Goal: Information Seeking & Learning: Find specific page/section

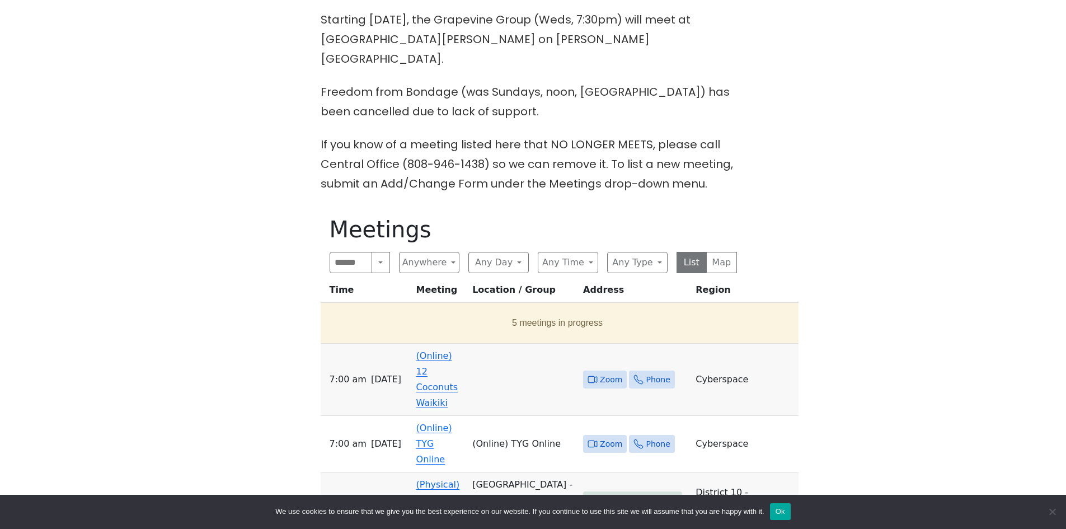
scroll to position [504, 0]
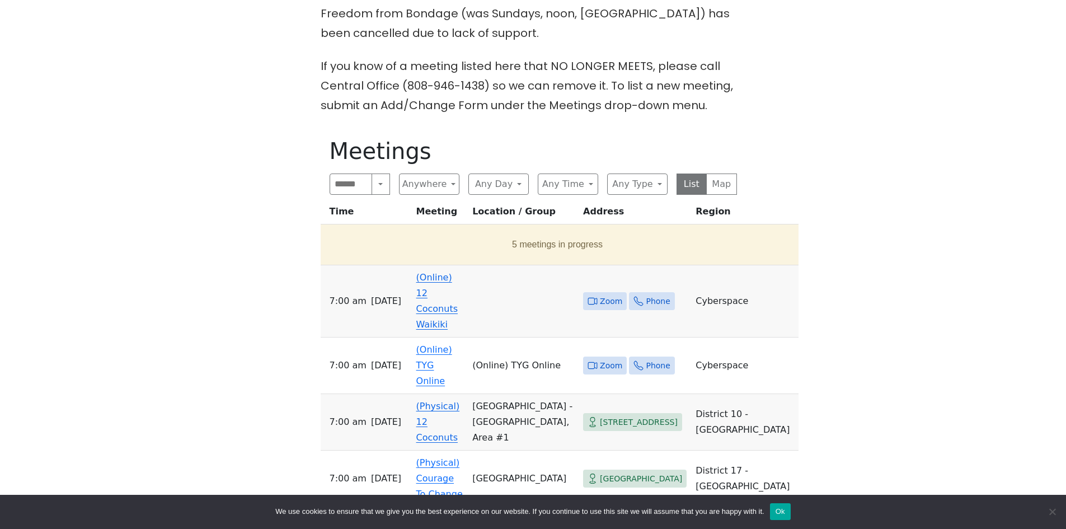
click at [453, 279] on link "(Online) 12 Coconuts Waikiki" at bounding box center [436, 301] width 41 height 58
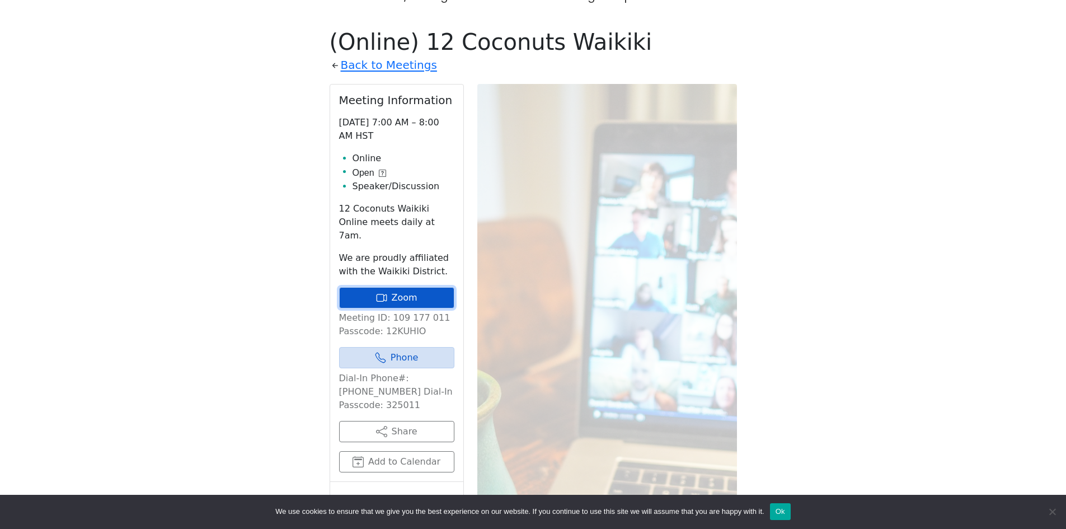
click at [383, 292] on icon at bounding box center [381, 297] width 11 height 11
